Goal: Contribute content: Add original content to the website for others to see

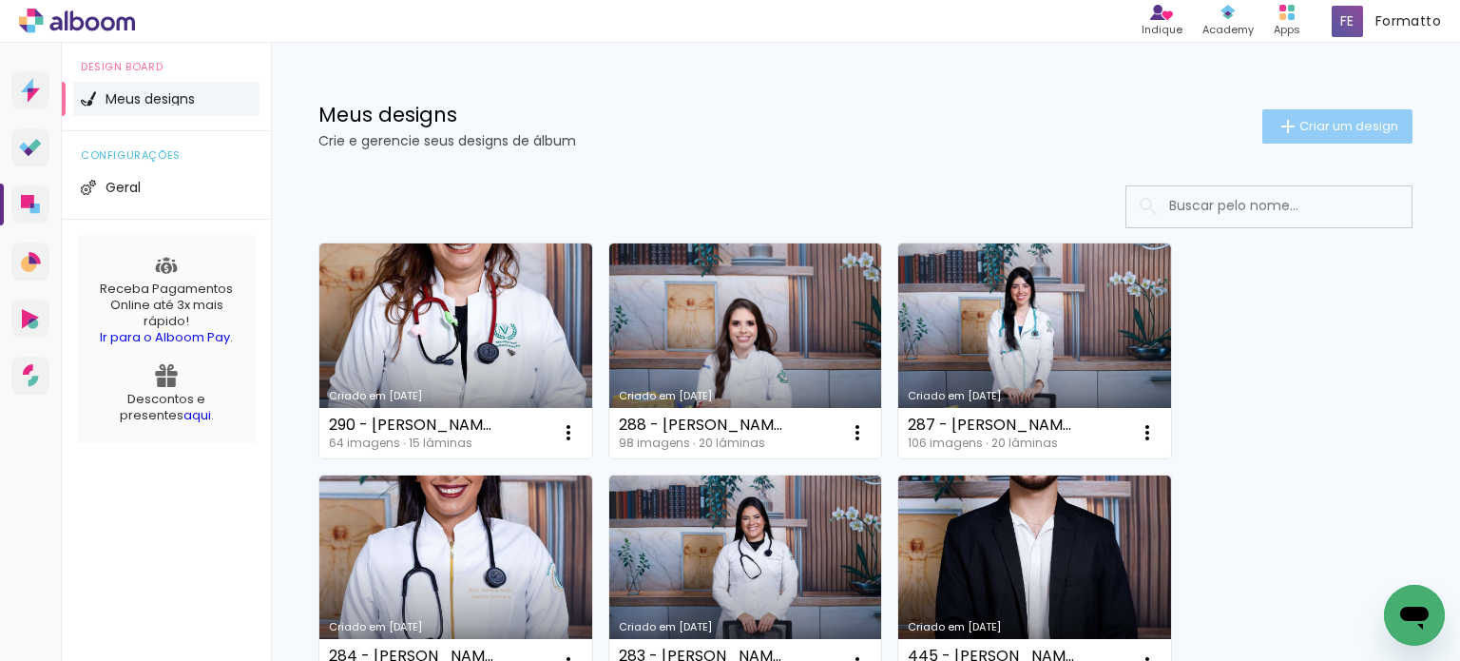
click at [1322, 120] on span "Criar um design" at bounding box center [1348, 126] width 99 height 12
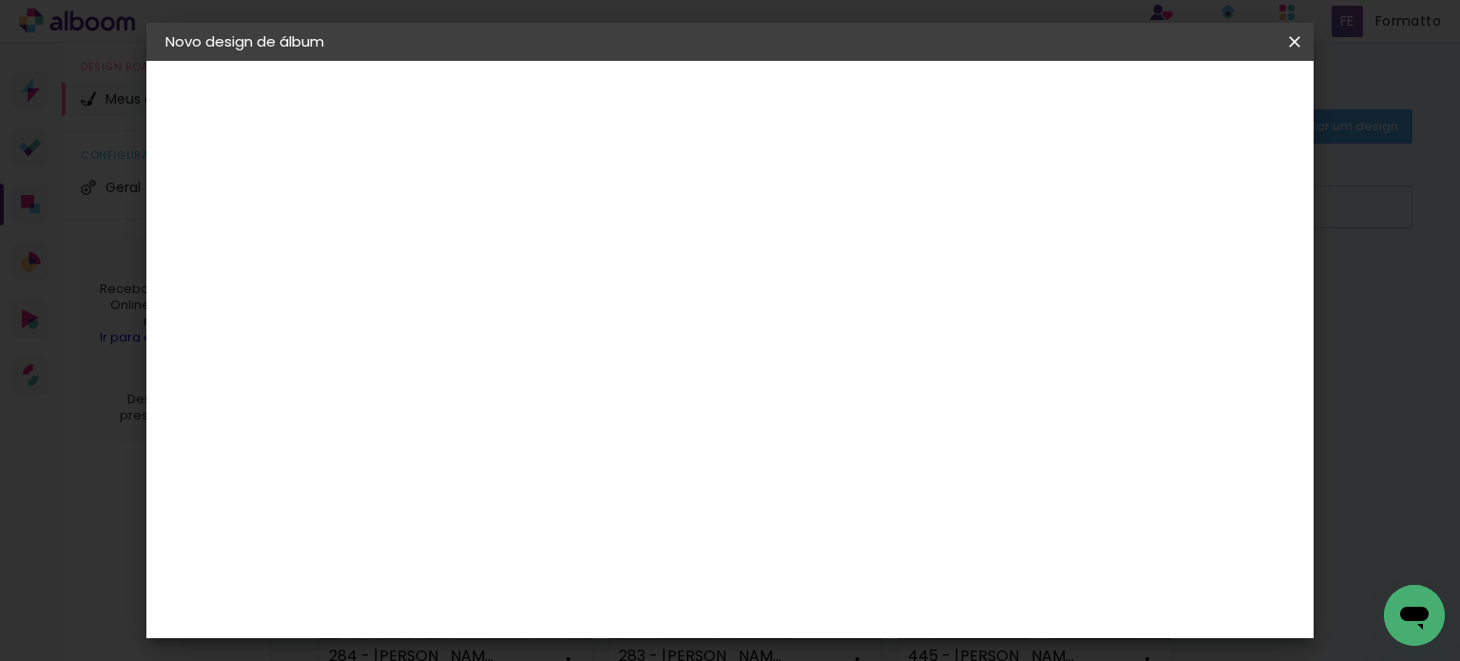
click at [476, 253] on input at bounding box center [476, 254] width 0 height 29
type input "291 - [PERSON_NAME]"
type paper-input "291 - [PERSON_NAME]"
type input "291 - [PERSON_NAME]"
click at [0, 0] on slot "Avançar" at bounding box center [0, 0] width 0 height 0
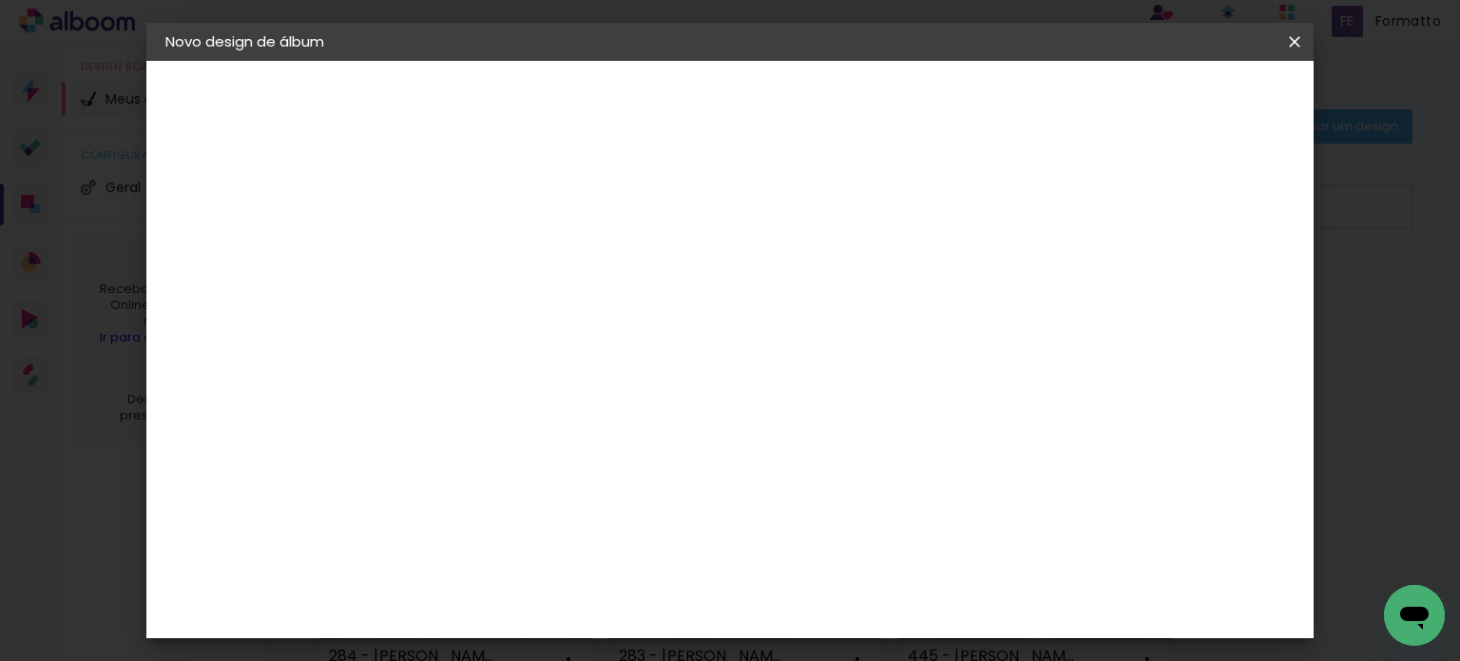
scroll to position [855, 0]
click at [522, 314] on div "Canaan Álbuns" at bounding box center [492, 329] width 59 height 30
click at [0, 0] on slot "Avançar" at bounding box center [0, 0] width 0 height 0
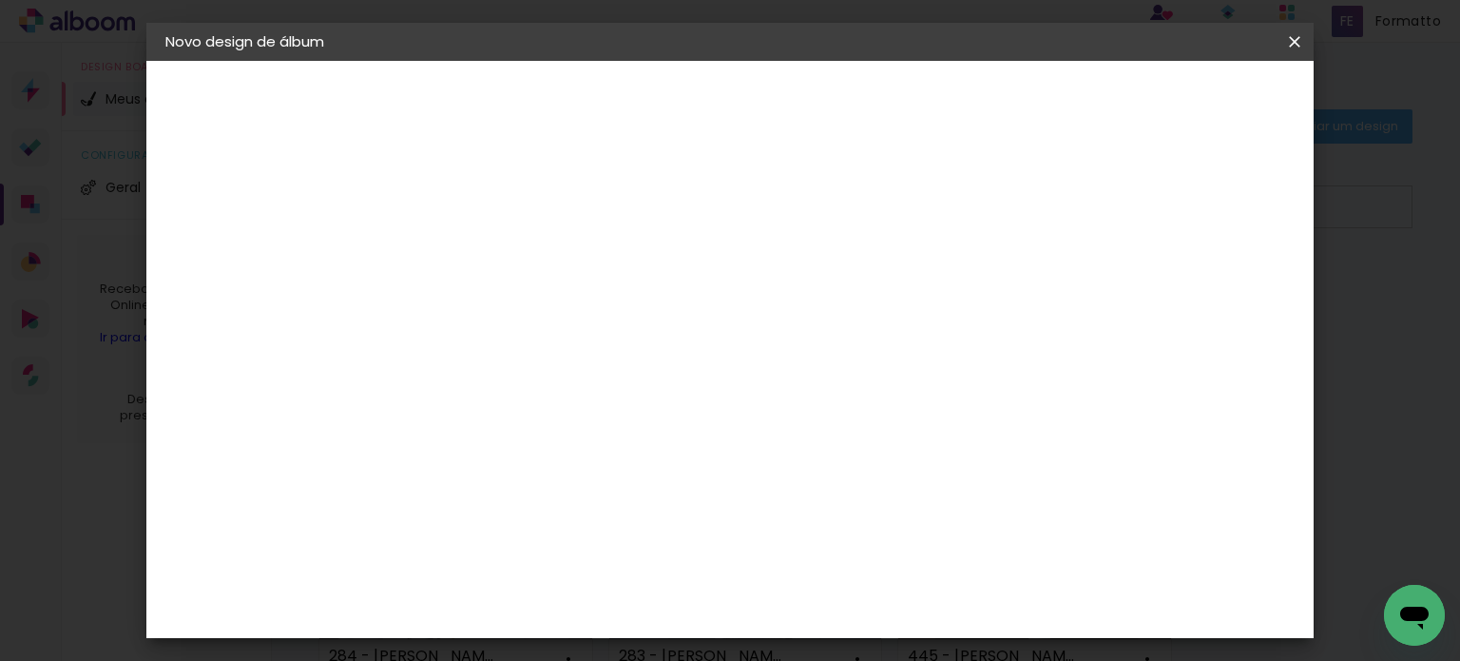
drag, startPoint x: 1255, startPoint y: 90, endPoint x: 1247, endPoint y: 99, distance: 12.1
click at [0, 0] on slot "Avançar" at bounding box center [0, 0] width 0 height 0
click at [850, 106] on span "Iniciar design" at bounding box center [822, 107] width 54 height 27
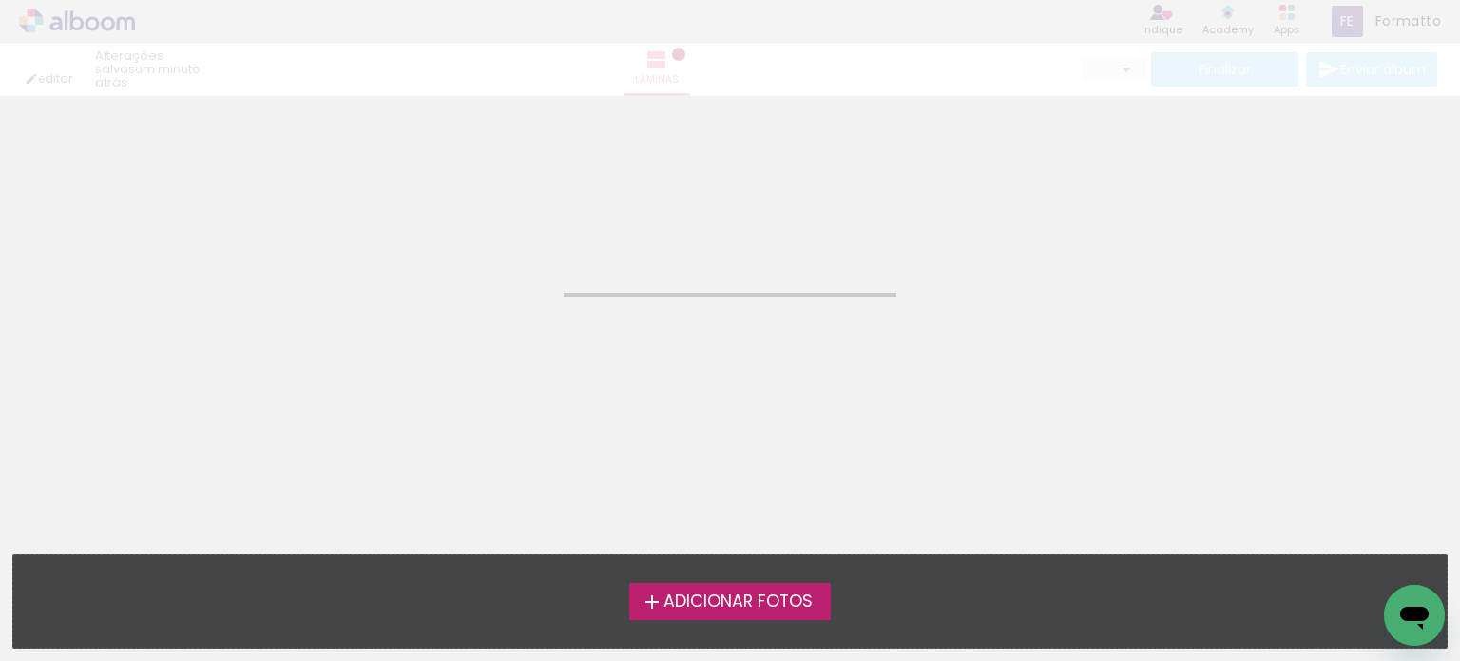
click at [733, 604] on span "Adicionar Fotos" at bounding box center [737, 601] width 149 height 17
click at [0, 0] on input "file" at bounding box center [0, 0] width 0 height 0
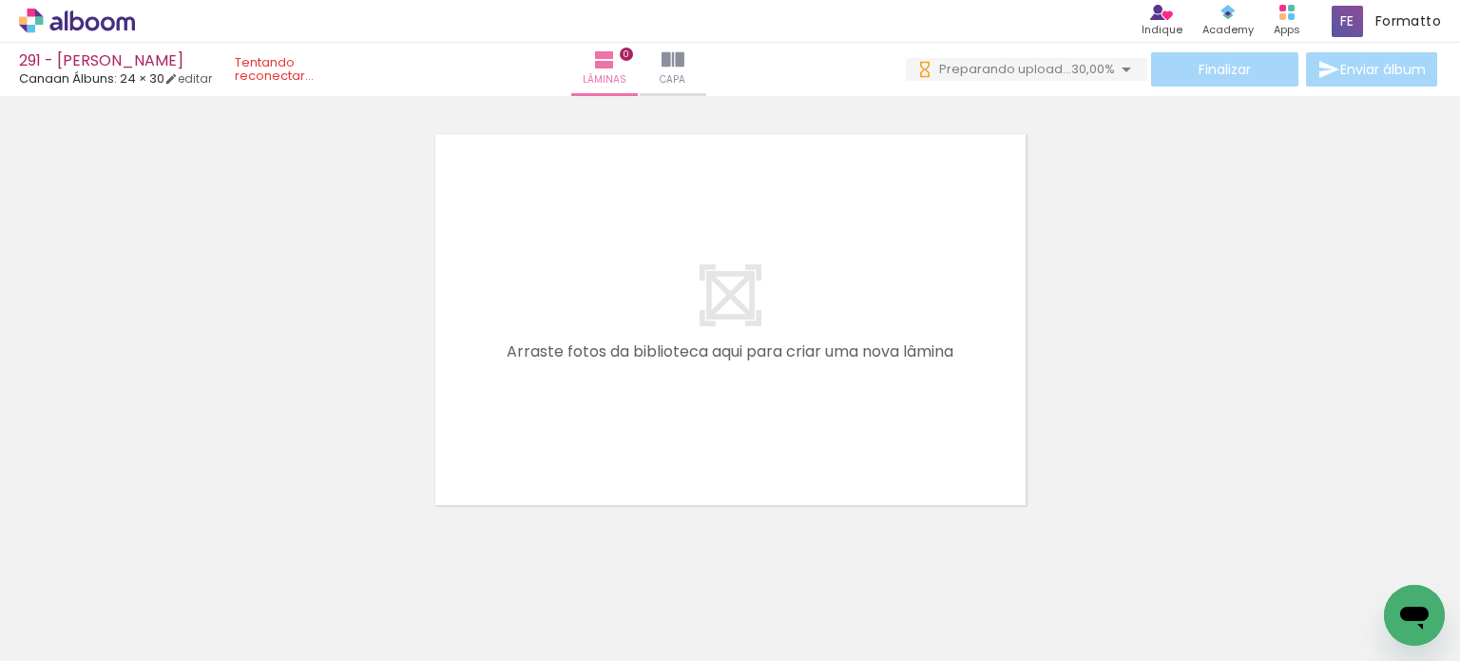
click at [63, 635] on span "Adicionar Fotos" at bounding box center [67, 634] width 57 height 21
click at [0, 0] on input "file" at bounding box center [0, 0] width 0 height 0
click at [101, 600] on iron-icon at bounding box center [96, 603] width 15 height 15
click at [0, 0] on slot "Não utilizadas" at bounding box center [0, 0] width 0 height 0
type input "Não utilizadas"
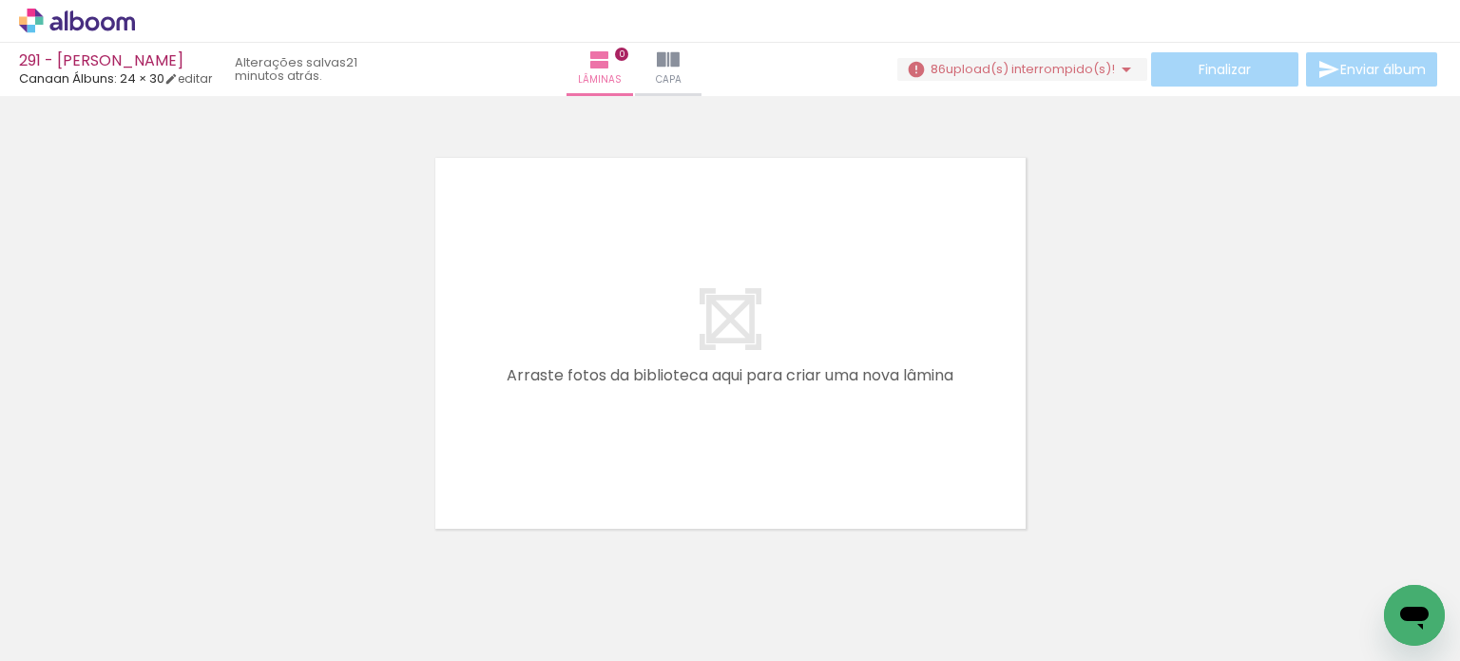
click at [1121, 72] on iron-icon at bounding box center [1126, 69] width 23 height 23
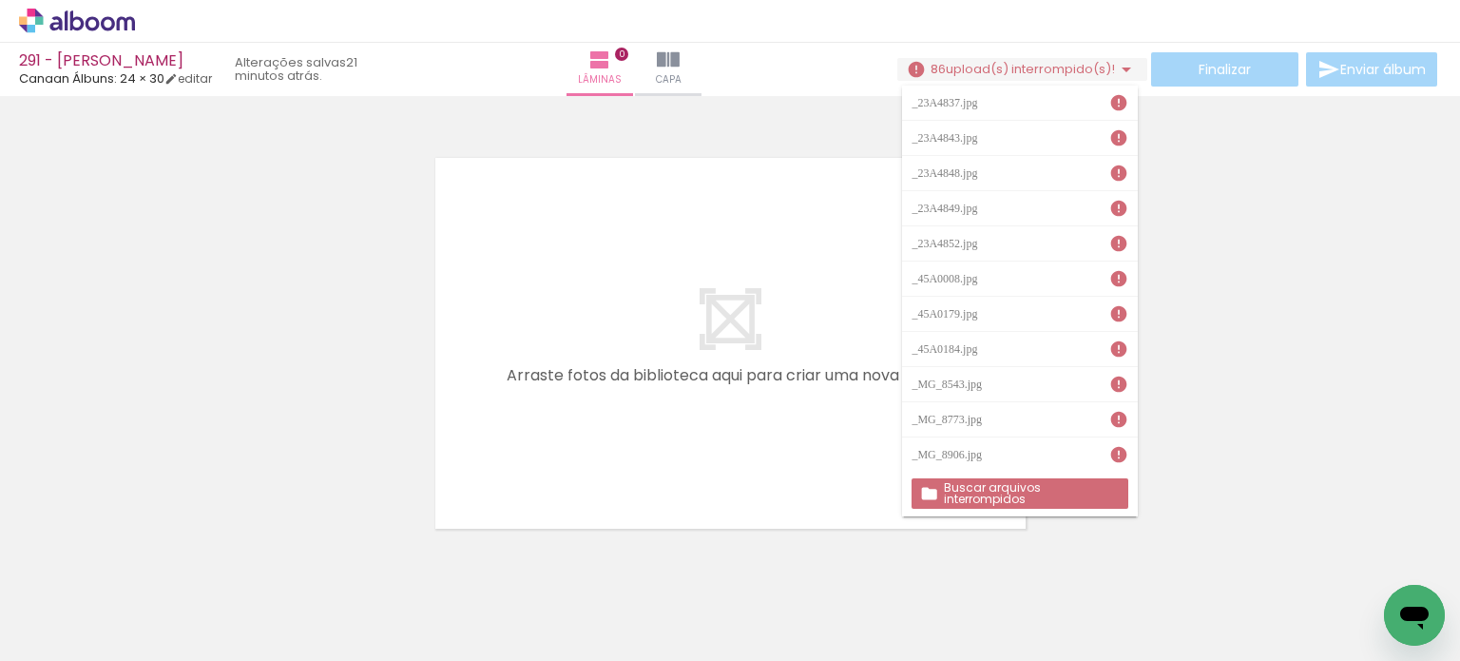
click at [0, 0] on slot "Buscar arquivos interrompidos" at bounding box center [0, 0] width 0 height 0
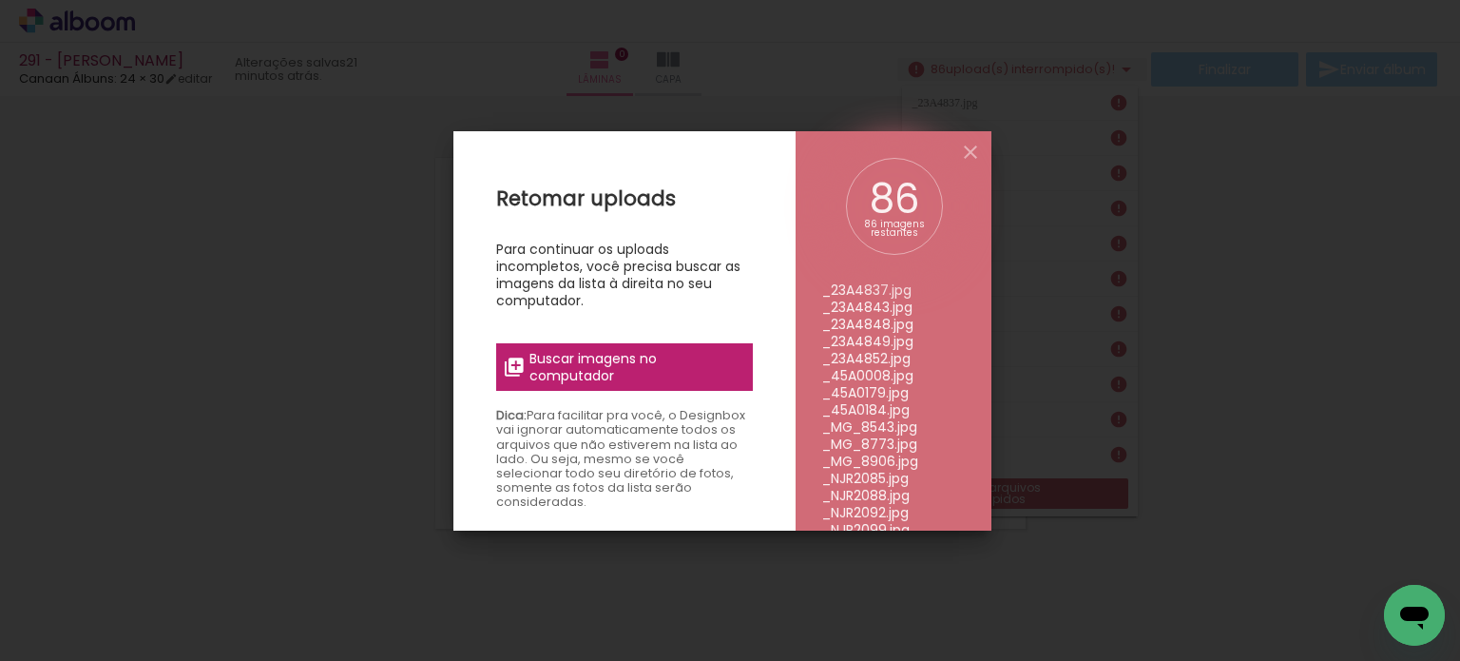
click at [618, 366] on span "Buscar imagens no computador" at bounding box center [635, 367] width 212 height 34
click at [0, 0] on input "file" at bounding box center [0, 0] width 0 height 0
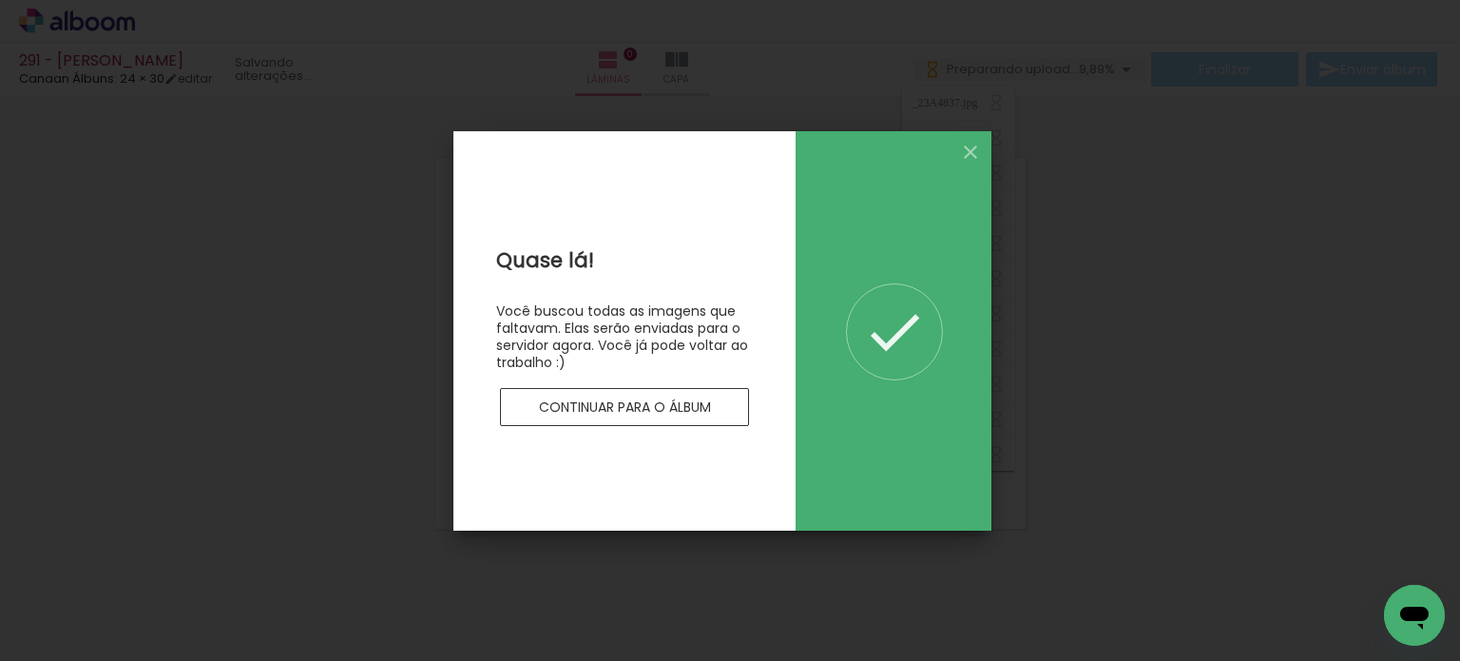
click at [711, 413] on paper-button "Continuar para o álbum" at bounding box center [624, 407] width 249 height 38
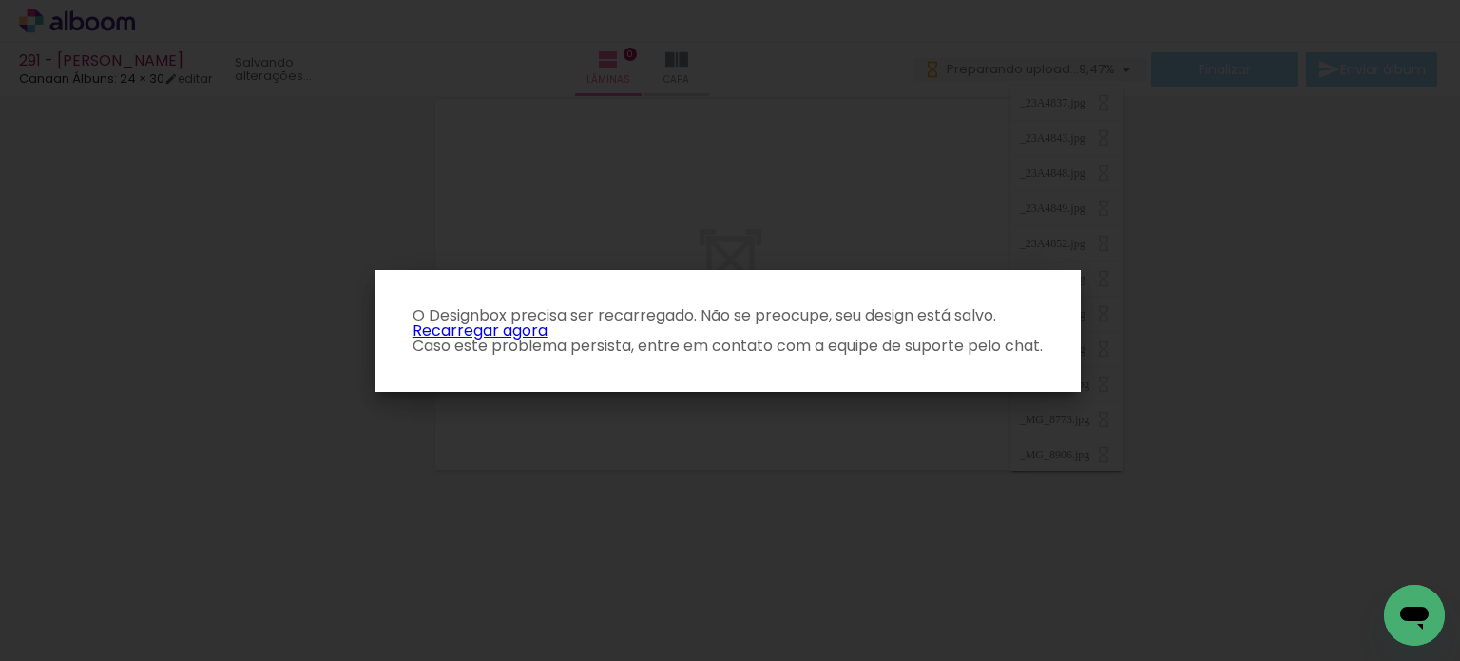
click at [520, 332] on link "Recarregar agora" at bounding box center [479, 330] width 135 height 22
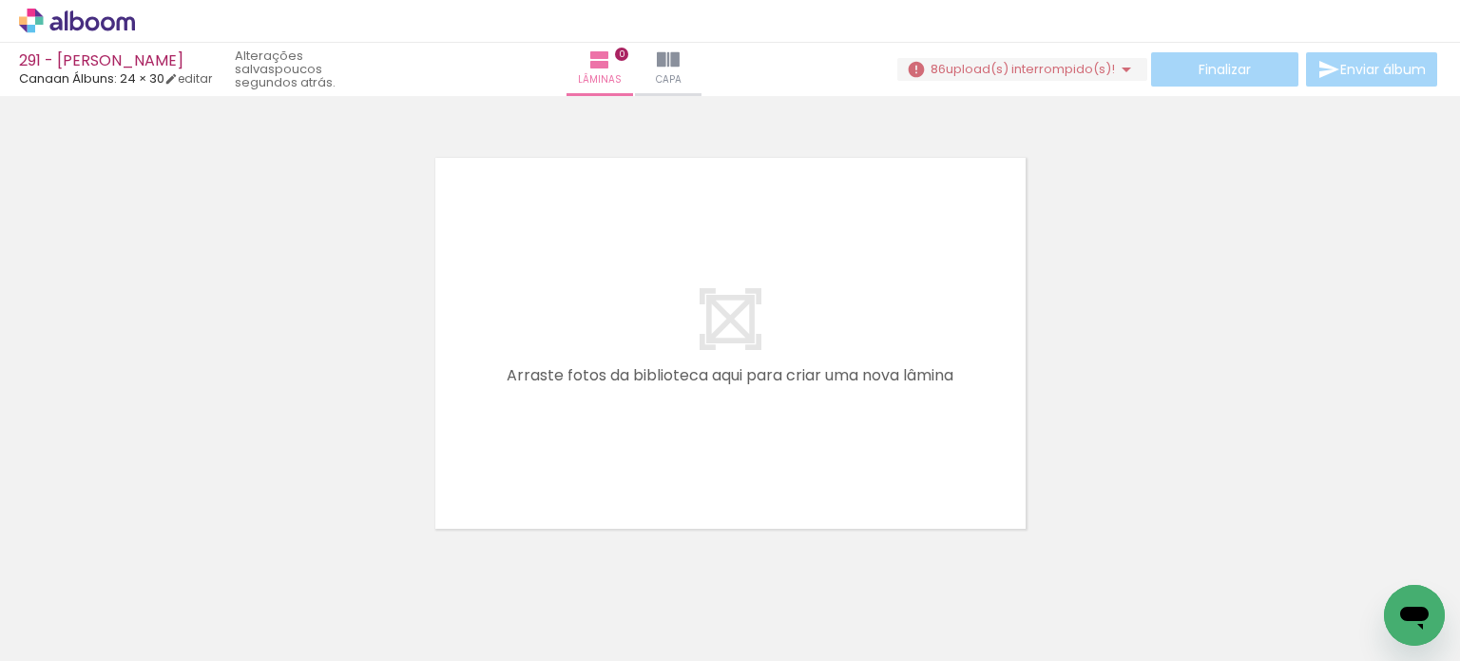
click at [1119, 72] on iron-icon at bounding box center [1126, 69] width 23 height 23
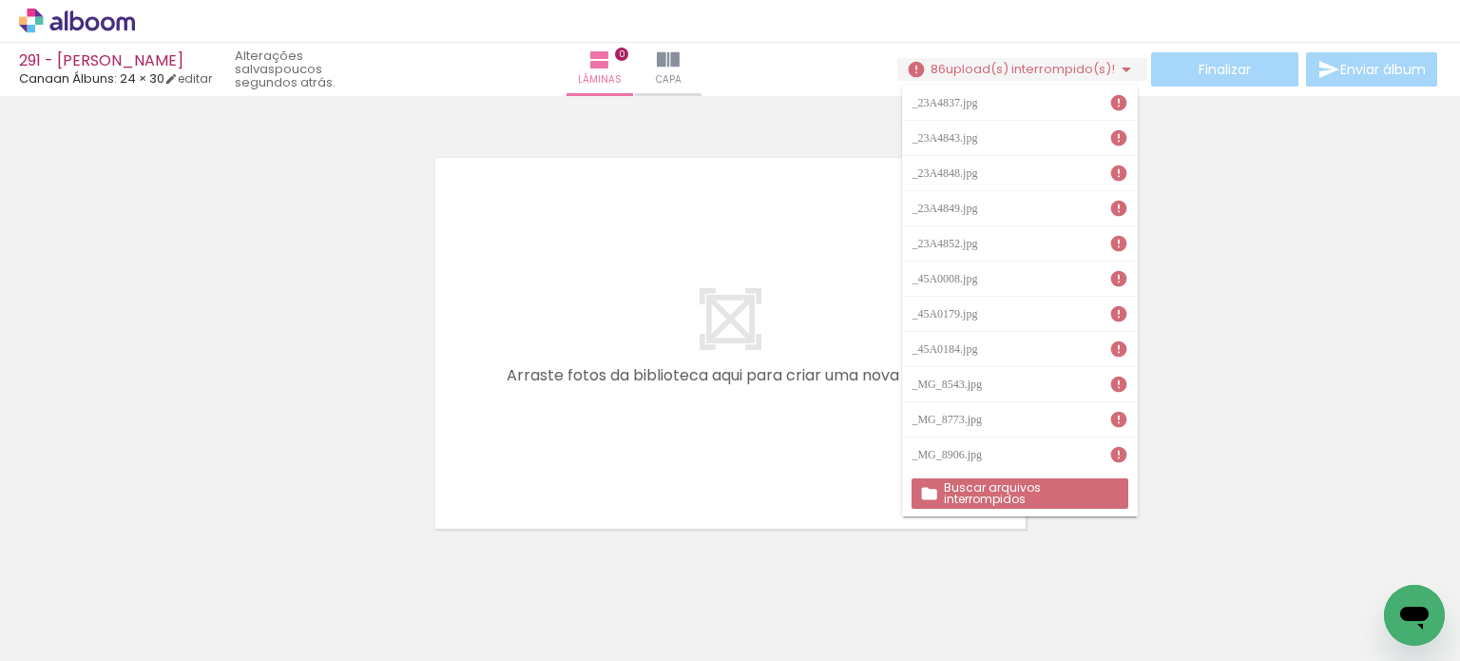
click at [0, 0] on slot "Buscar arquivos interrompidos" at bounding box center [0, 0] width 0 height 0
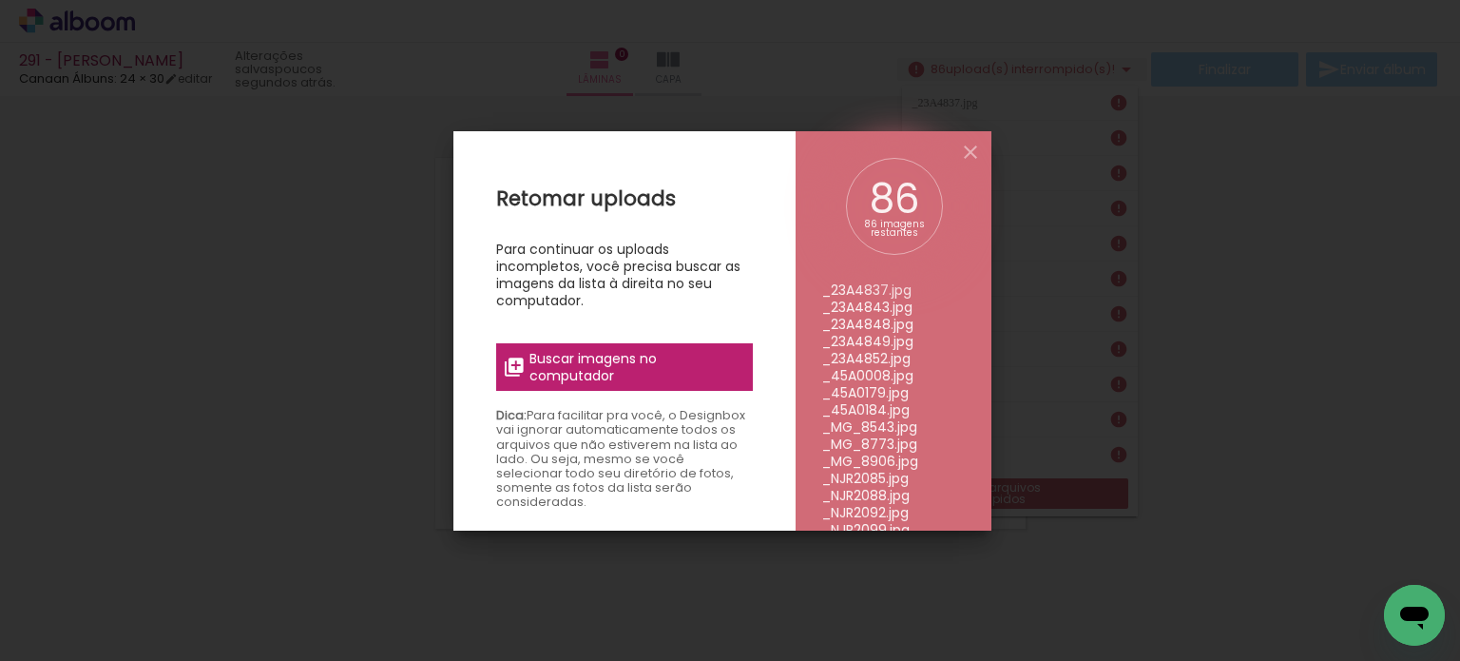
click at [601, 372] on span "Buscar imagens no computador" at bounding box center [635, 367] width 212 height 34
click at [0, 0] on input "file" at bounding box center [0, 0] width 0 height 0
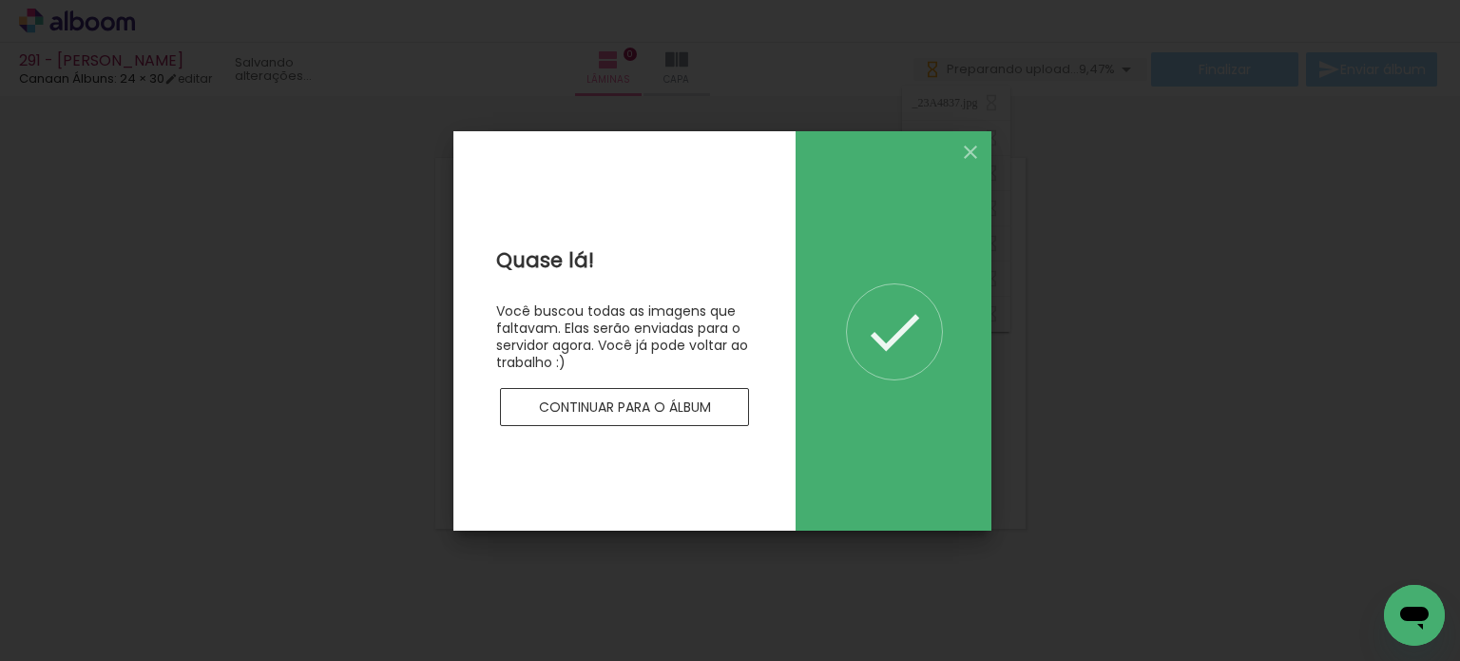
click at [0, 0] on slot "Continuar para o álbum" at bounding box center [0, 0] width 0 height 0
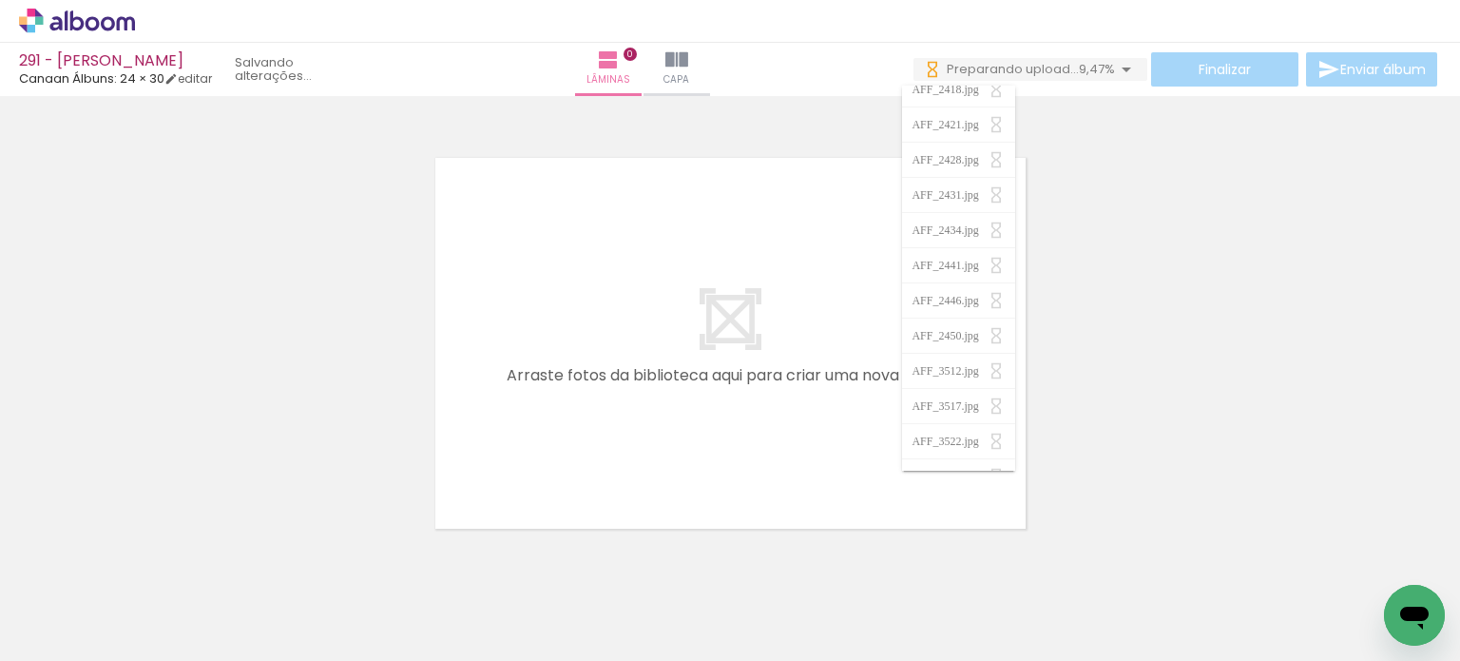
scroll to position [950, 0]
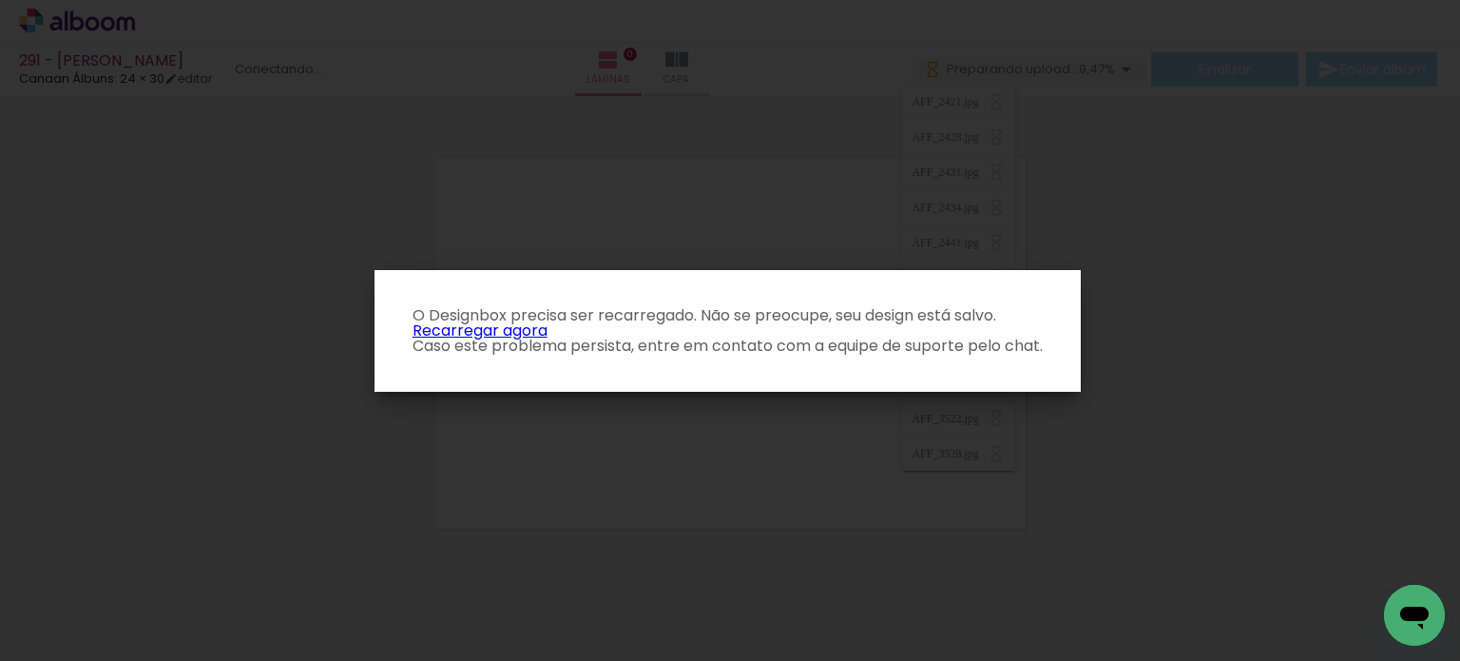
click at [531, 324] on link "Recarregar agora" at bounding box center [479, 330] width 135 height 22
click at [500, 322] on link "Recarregar agora" at bounding box center [479, 330] width 135 height 22
